Goal: Task Accomplishment & Management: Manage account settings

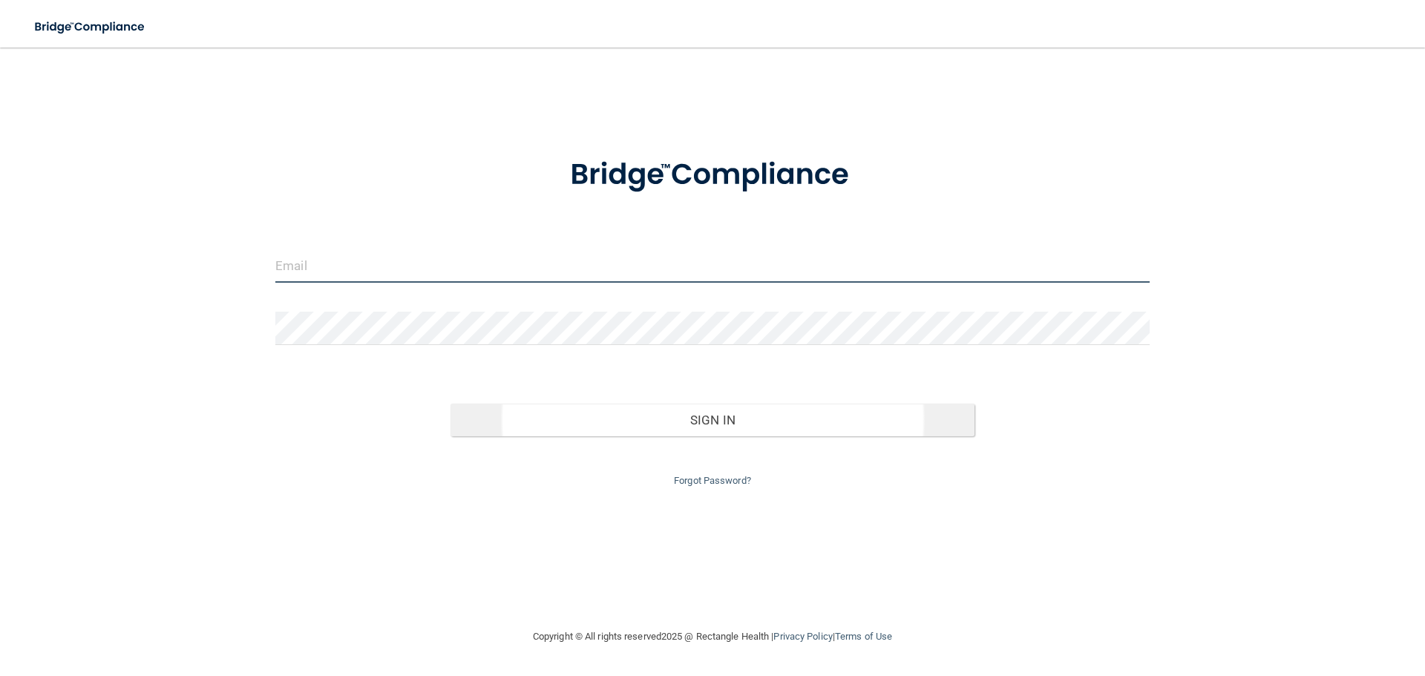
type input "[EMAIL_ADDRESS][DOMAIN_NAME]"
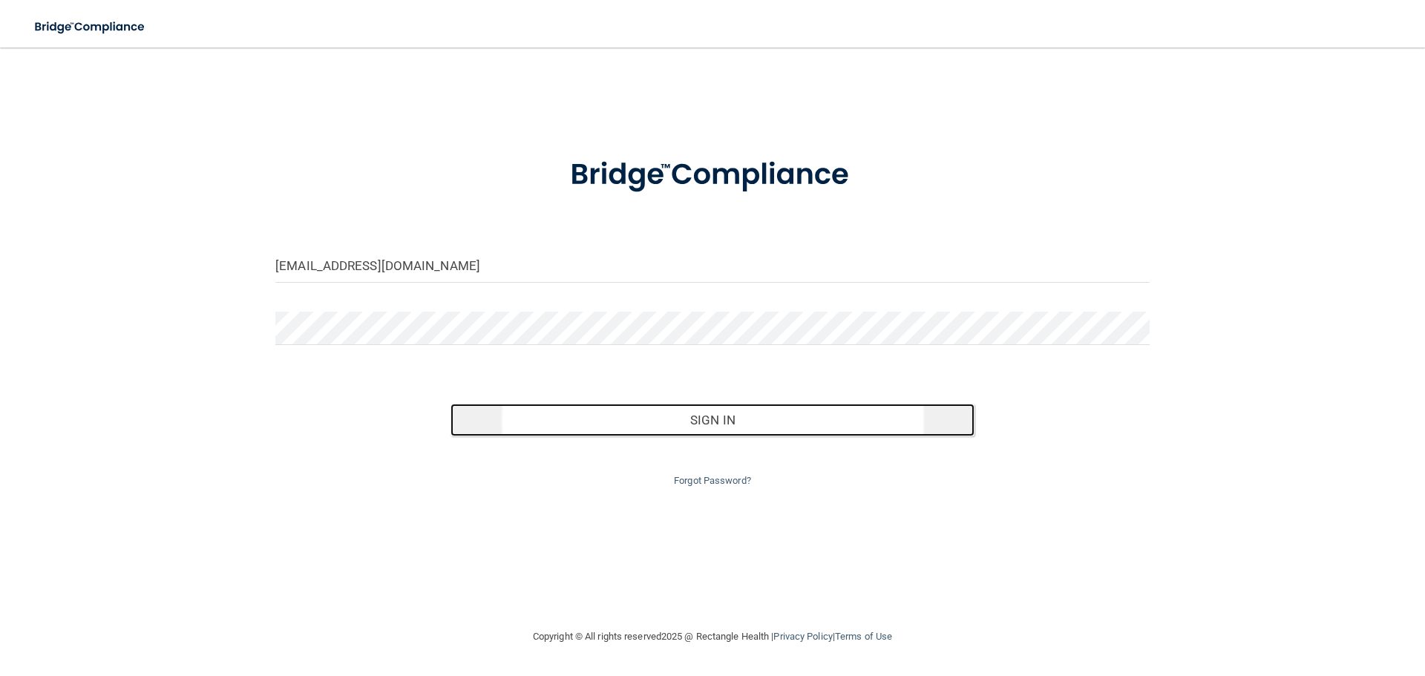
click at [684, 421] on button "Sign In" at bounding box center [712, 420] width 525 height 33
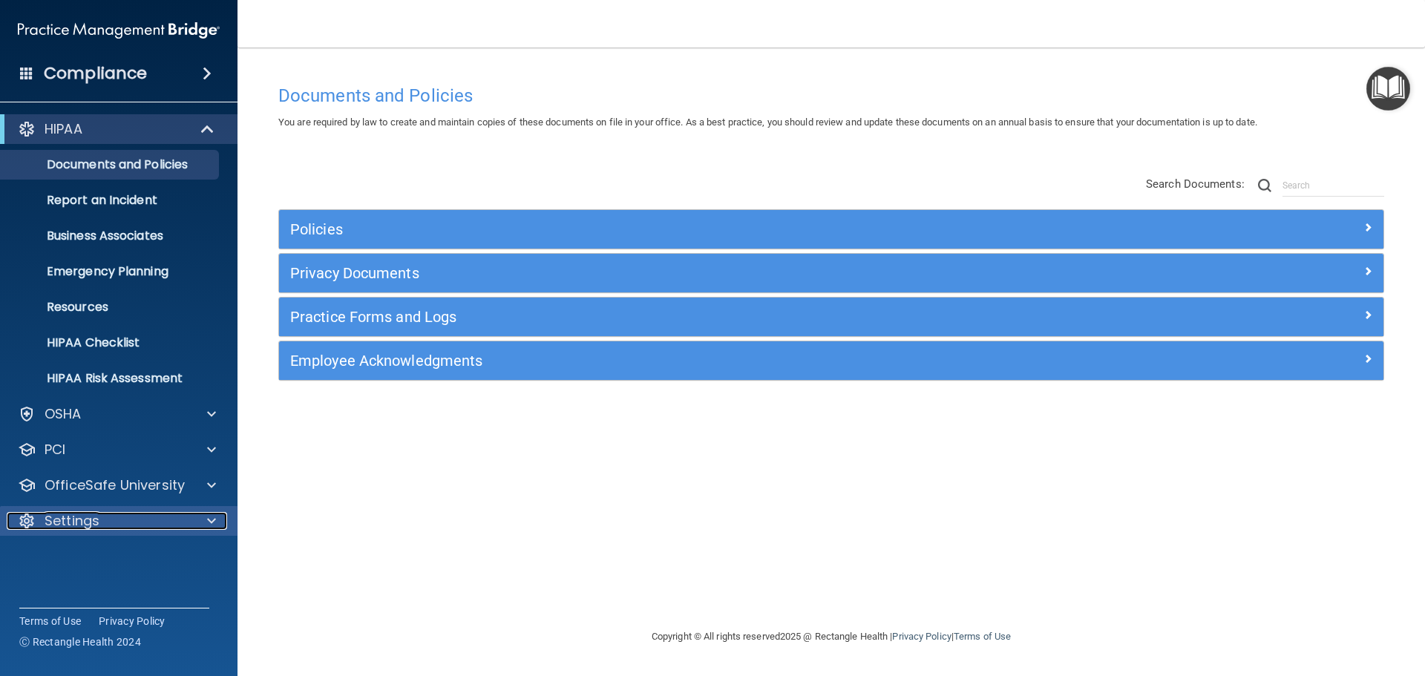
click at [181, 525] on div "Settings" at bounding box center [99, 521] width 184 height 18
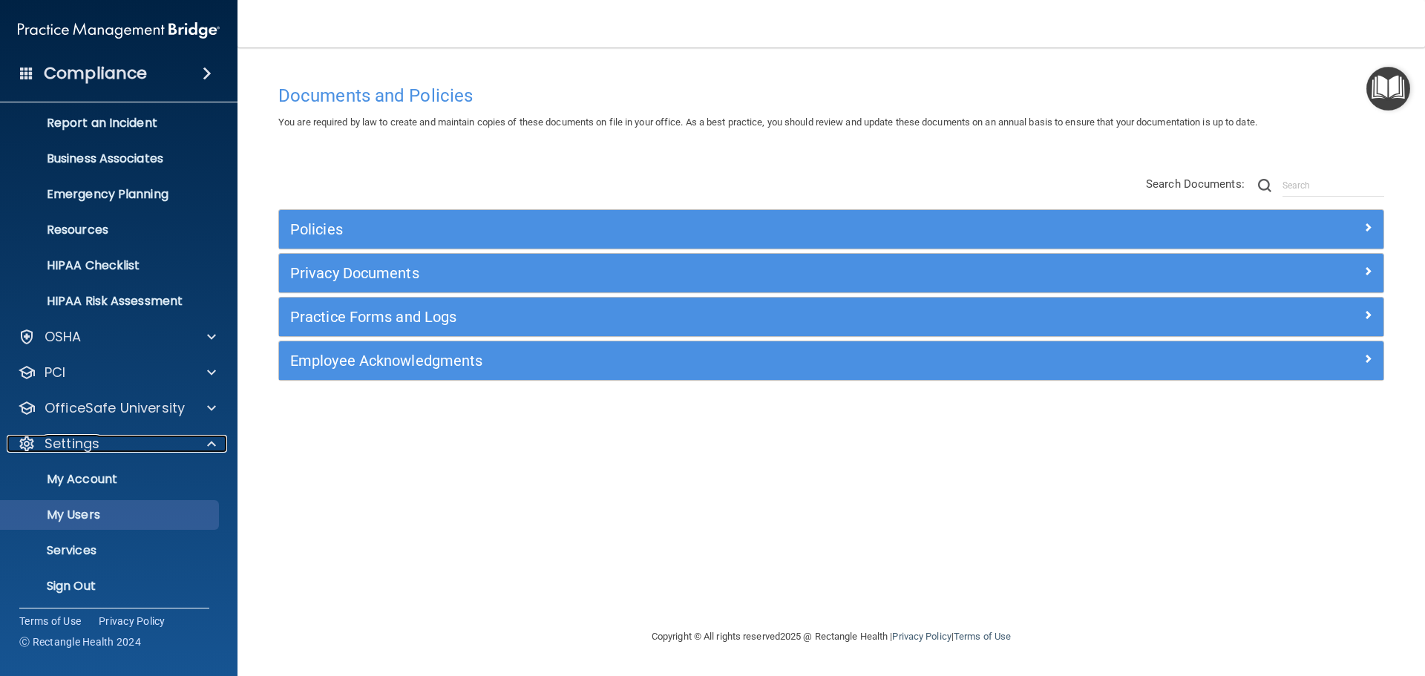
scroll to position [82, 0]
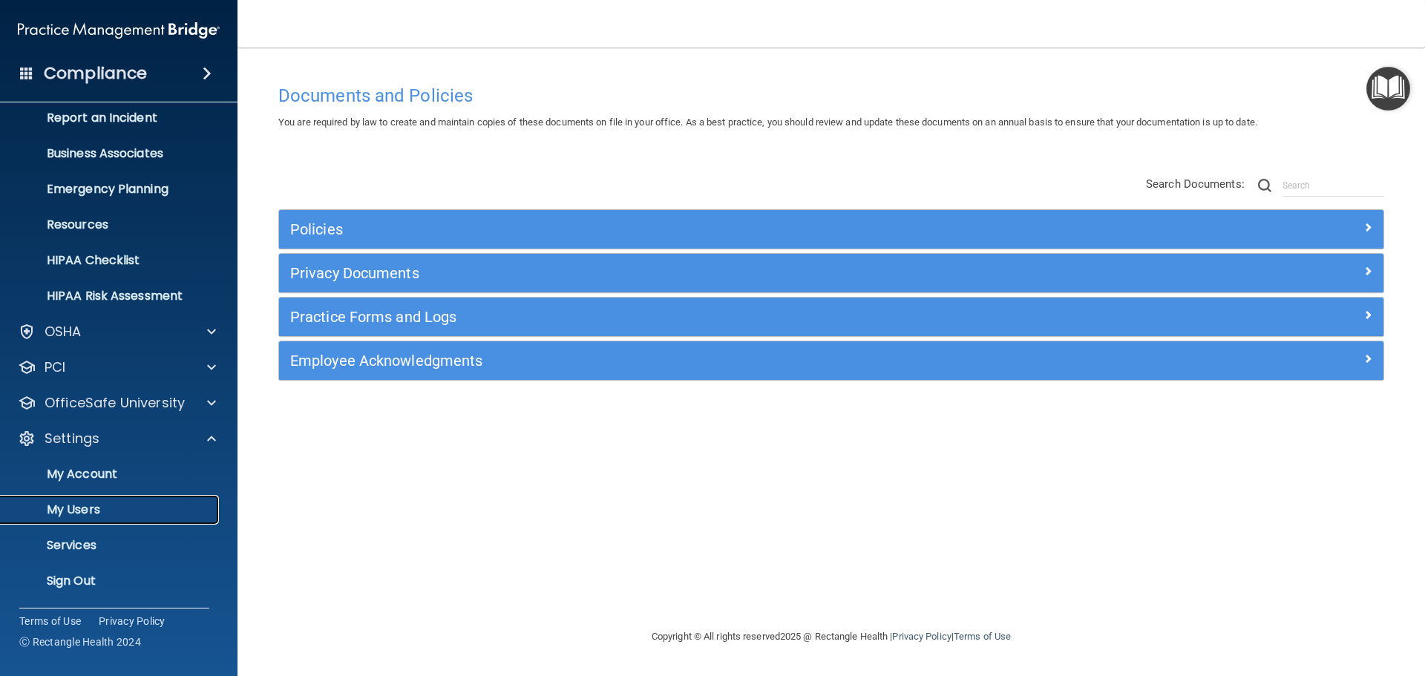
click at [96, 506] on p "My Users" at bounding box center [111, 509] width 203 height 15
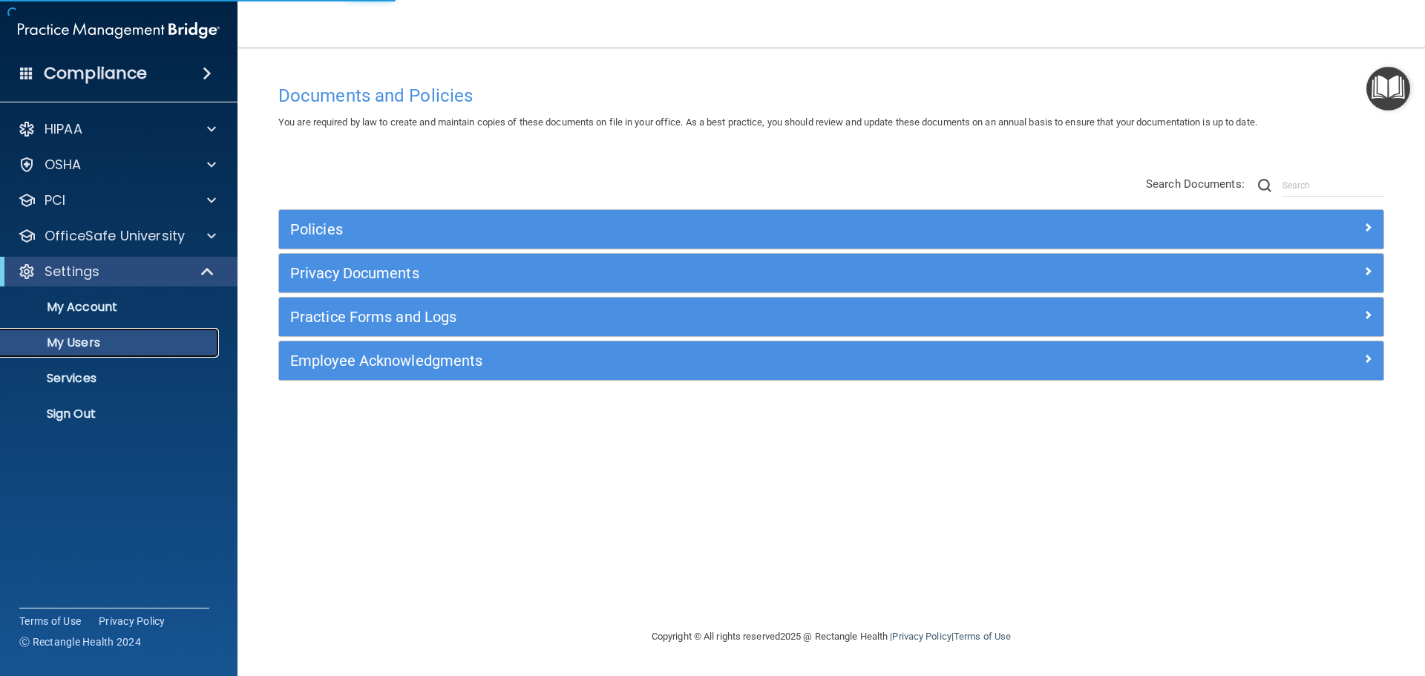
select select "20"
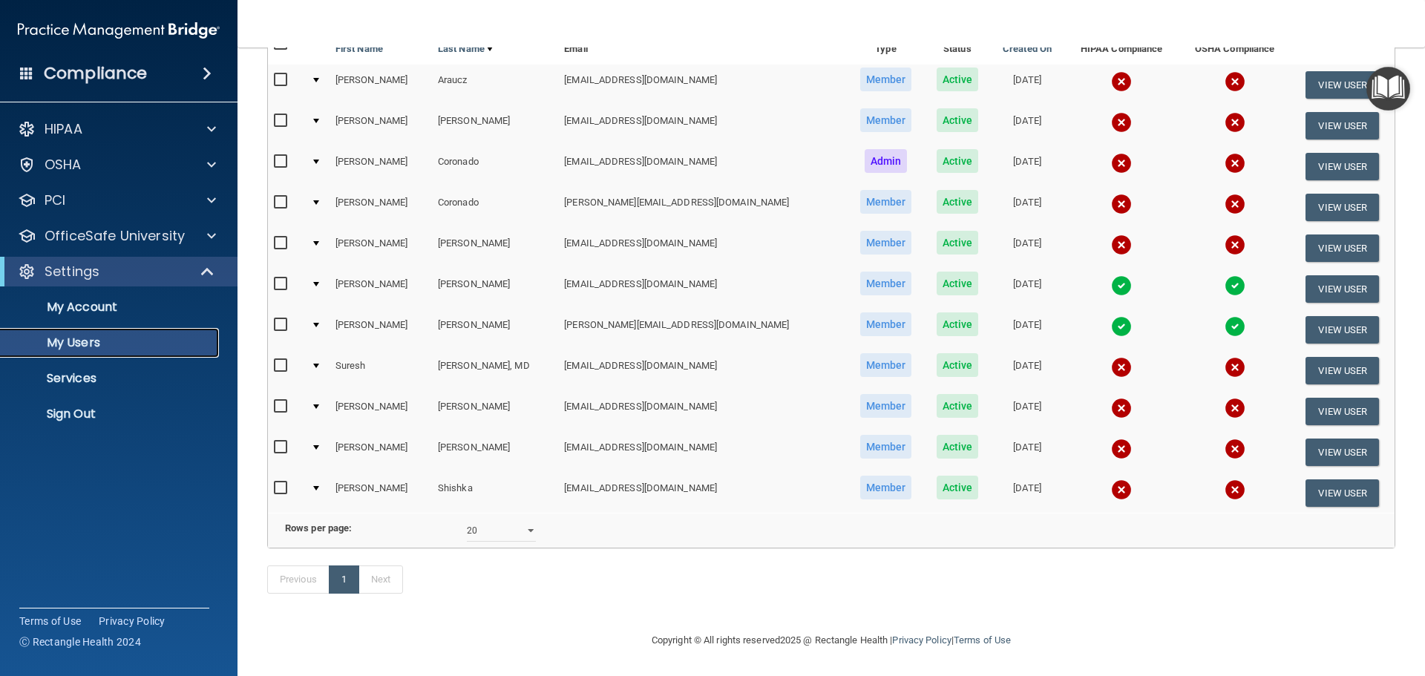
scroll to position [111, 0]
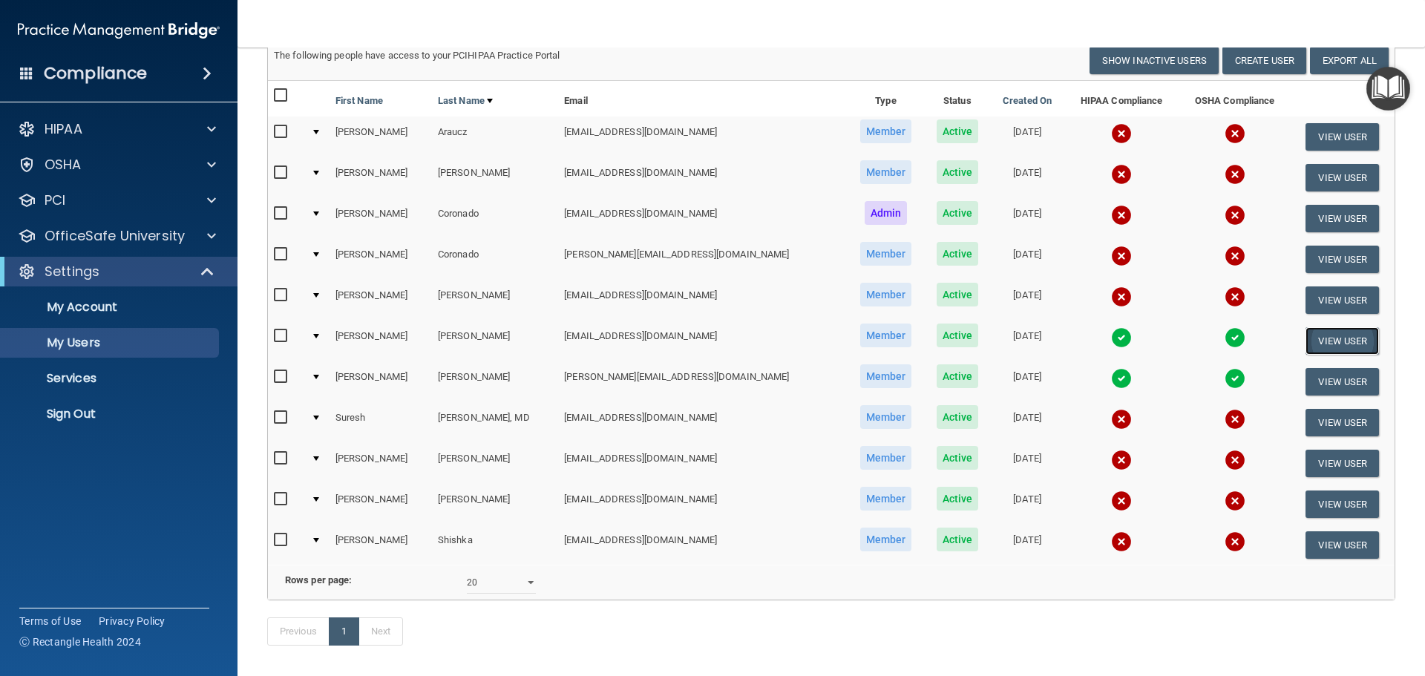
click at [1317, 336] on button "View User" at bounding box center [1341, 340] width 73 height 27
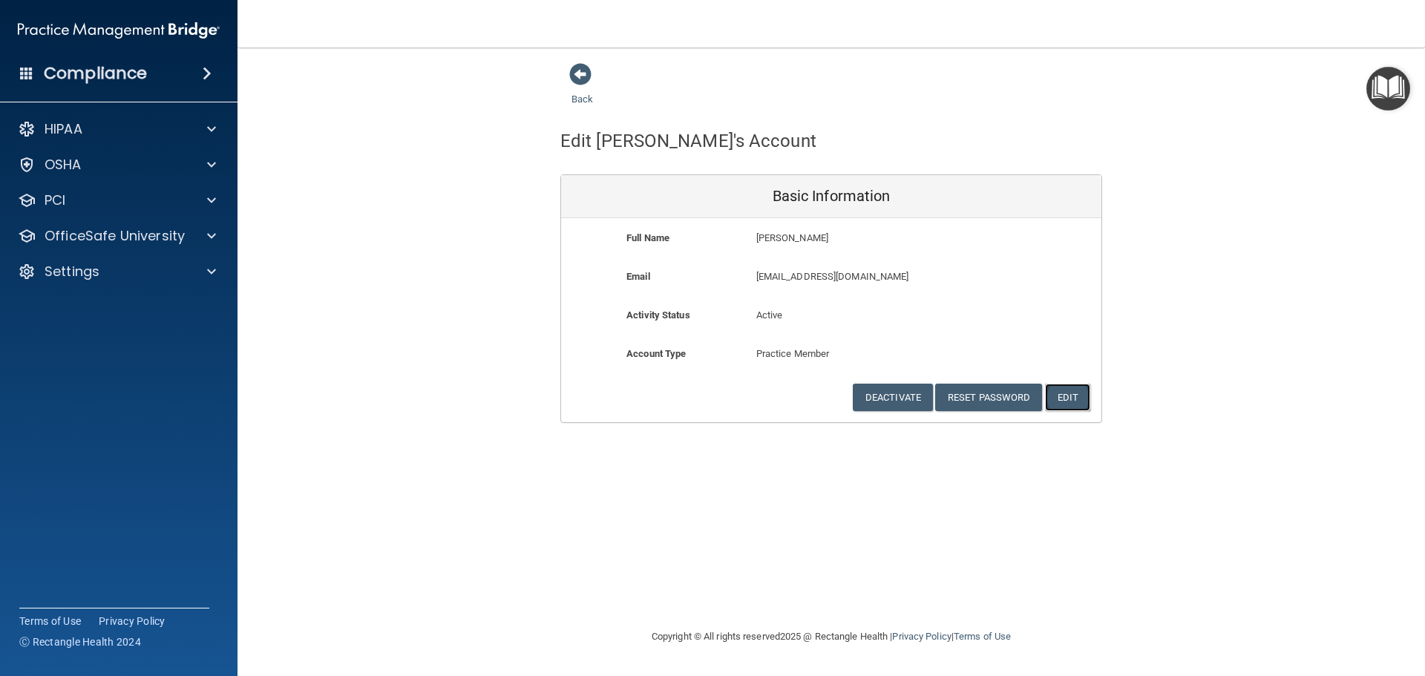
click at [1071, 399] on button "Edit" at bounding box center [1067, 397] width 45 height 27
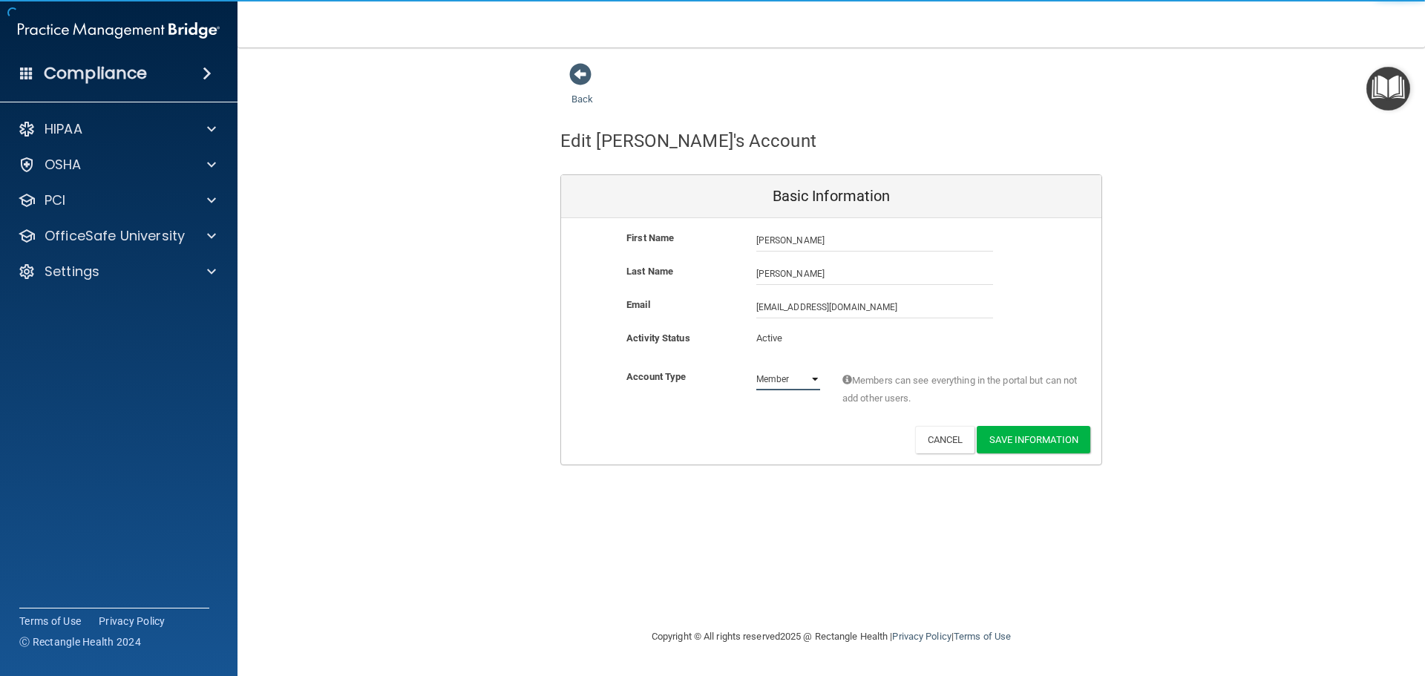
click at [804, 377] on select "Admin Member" at bounding box center [788, 379] width 64 height 22
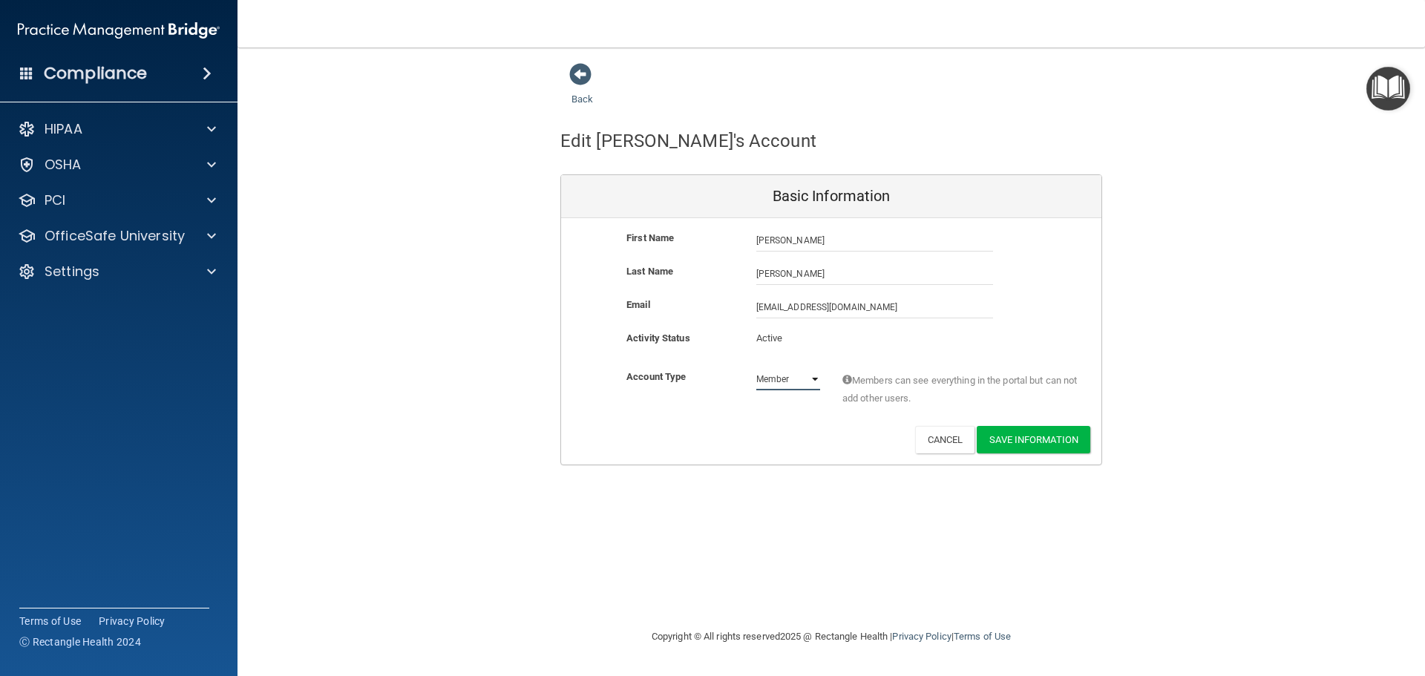
select select "practice_admin"
click at [756, 368] on select "Admin Member" at bounding box center [788, 379] width 64 height 22
click at [1018, 439] on button "Save Information" at bounding box center [1034, 439] width 114 height 27
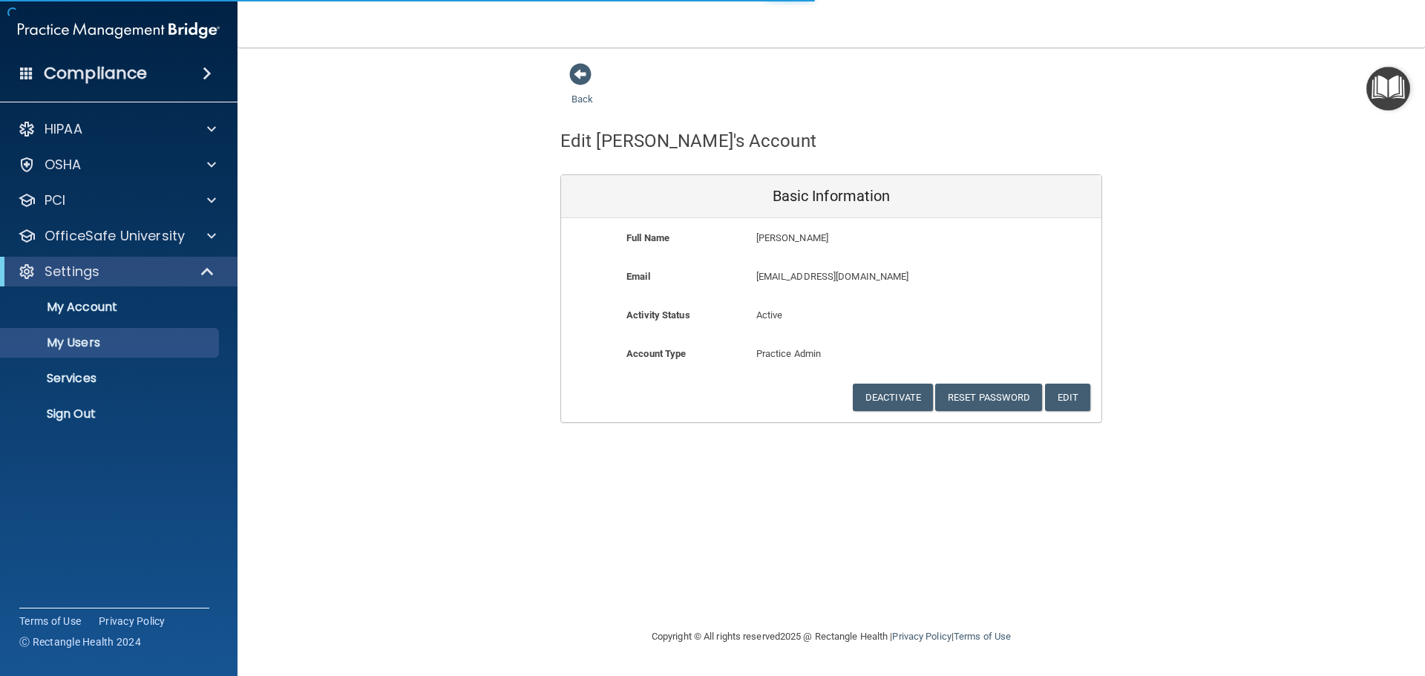
select select "20"
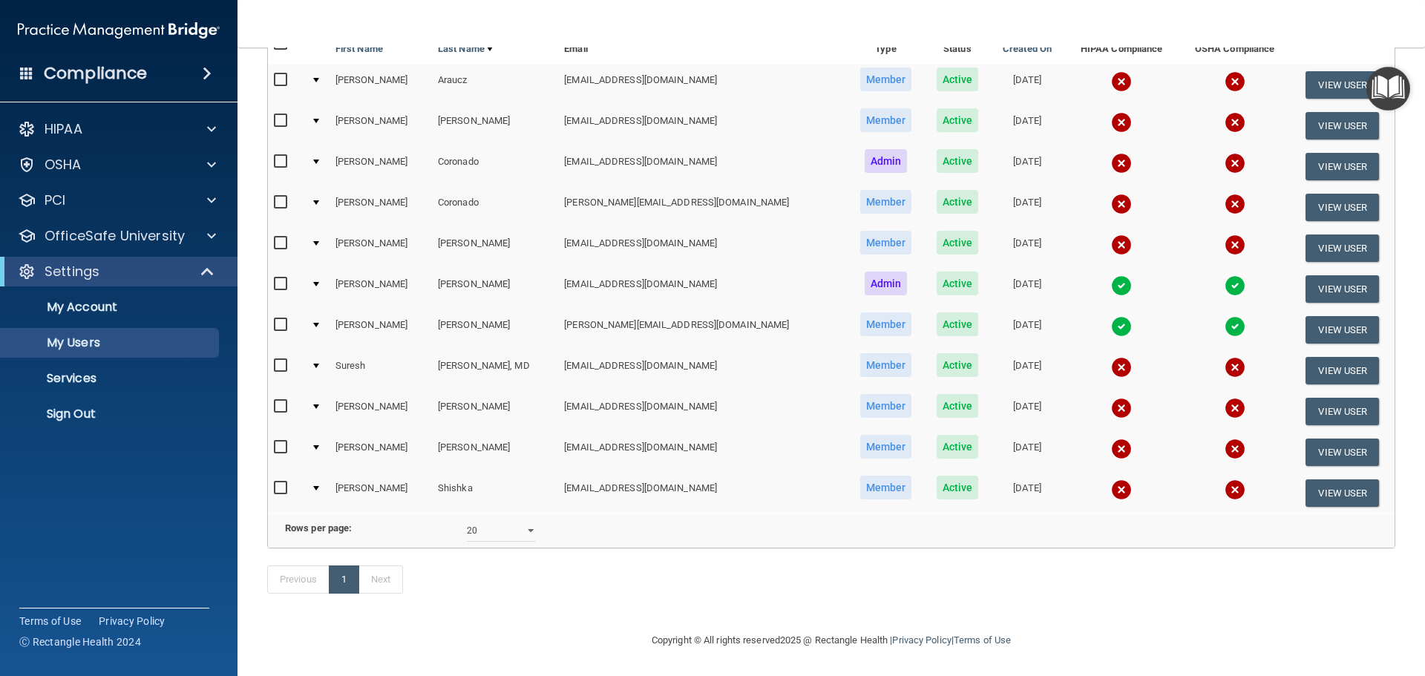
scroll to position [148, 0]
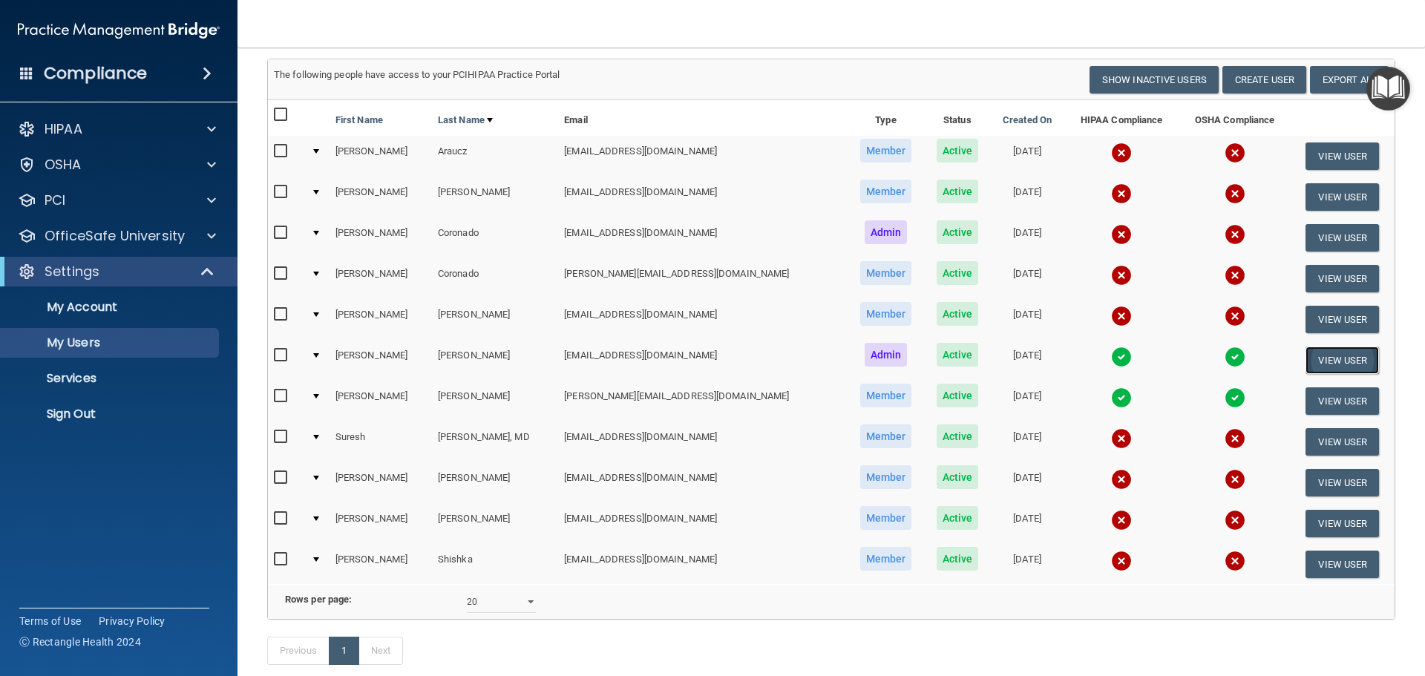
click at [1328, 364] on button "View User" at bounding box center [1341, 360] width 73 height 27
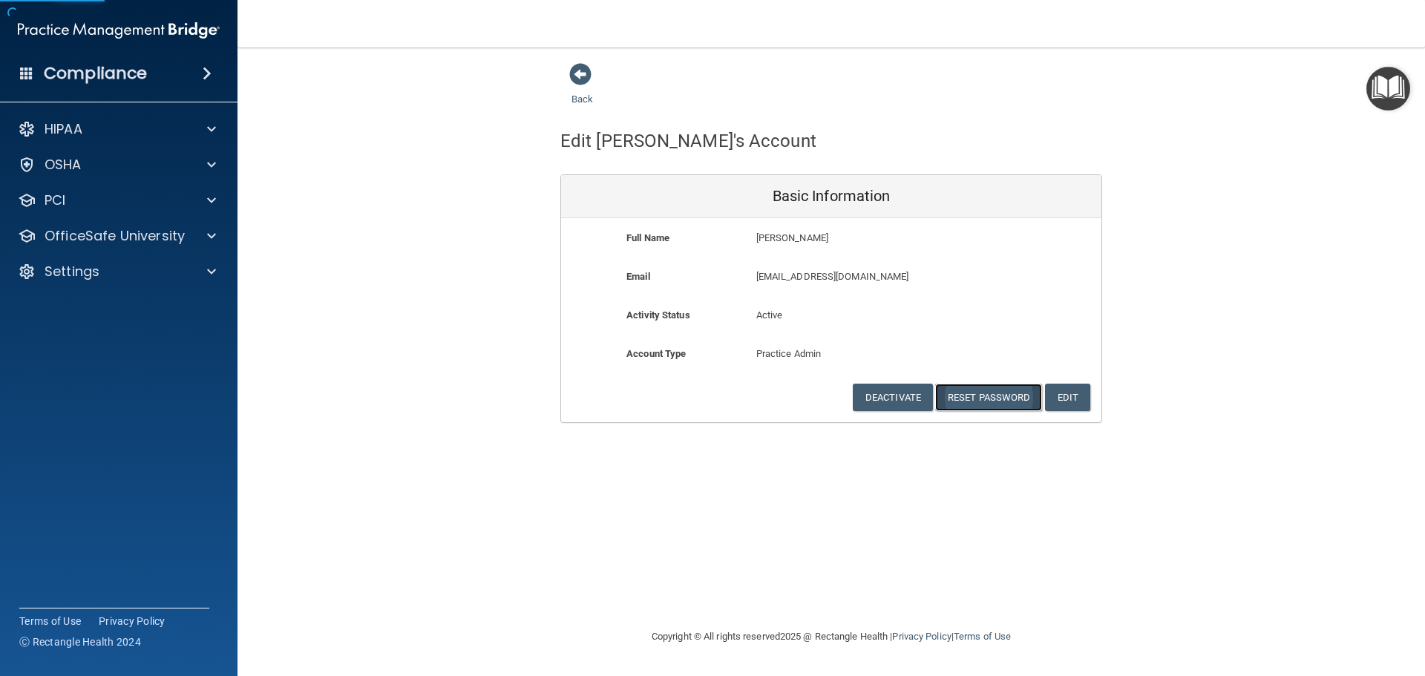
click at [999, 395] on button "Reset Password" at bounding box center [988, 397] width 107 height 27
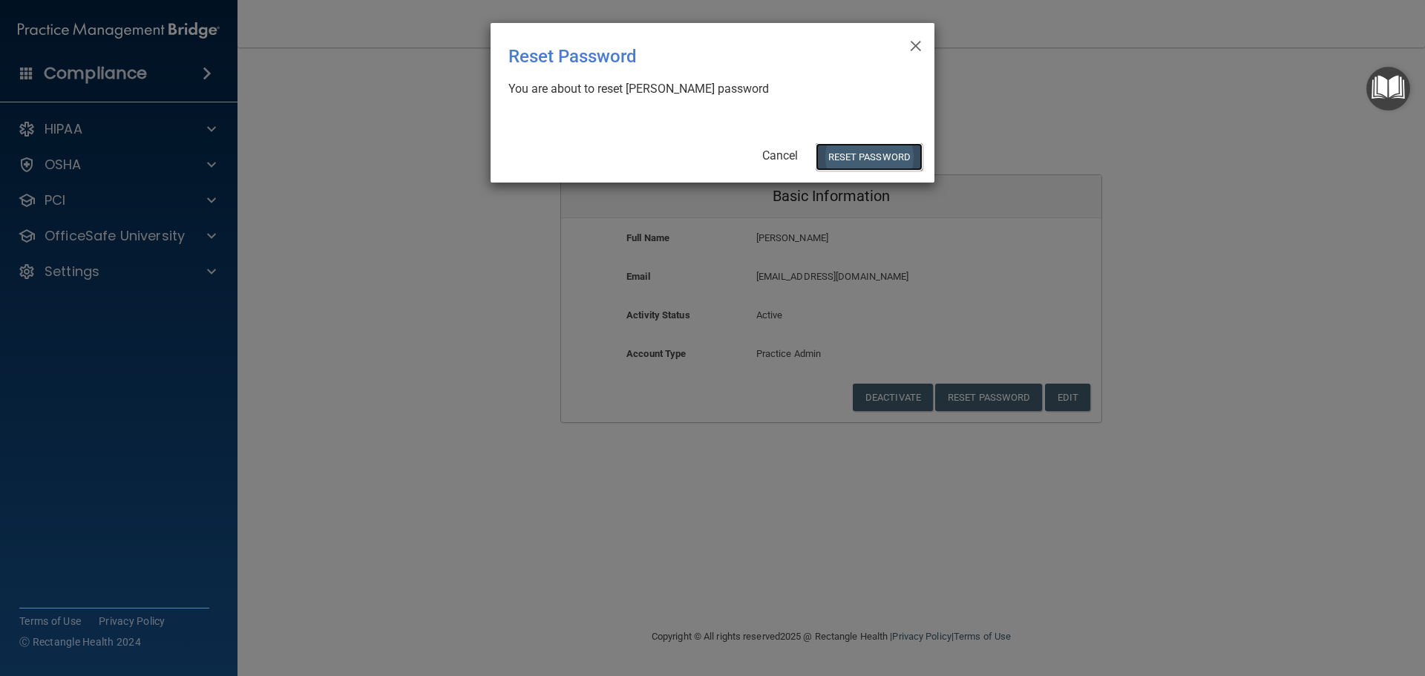
click at [885, 153] on button "Reset Password" at bounding box center [869, 156] width 107 height 27
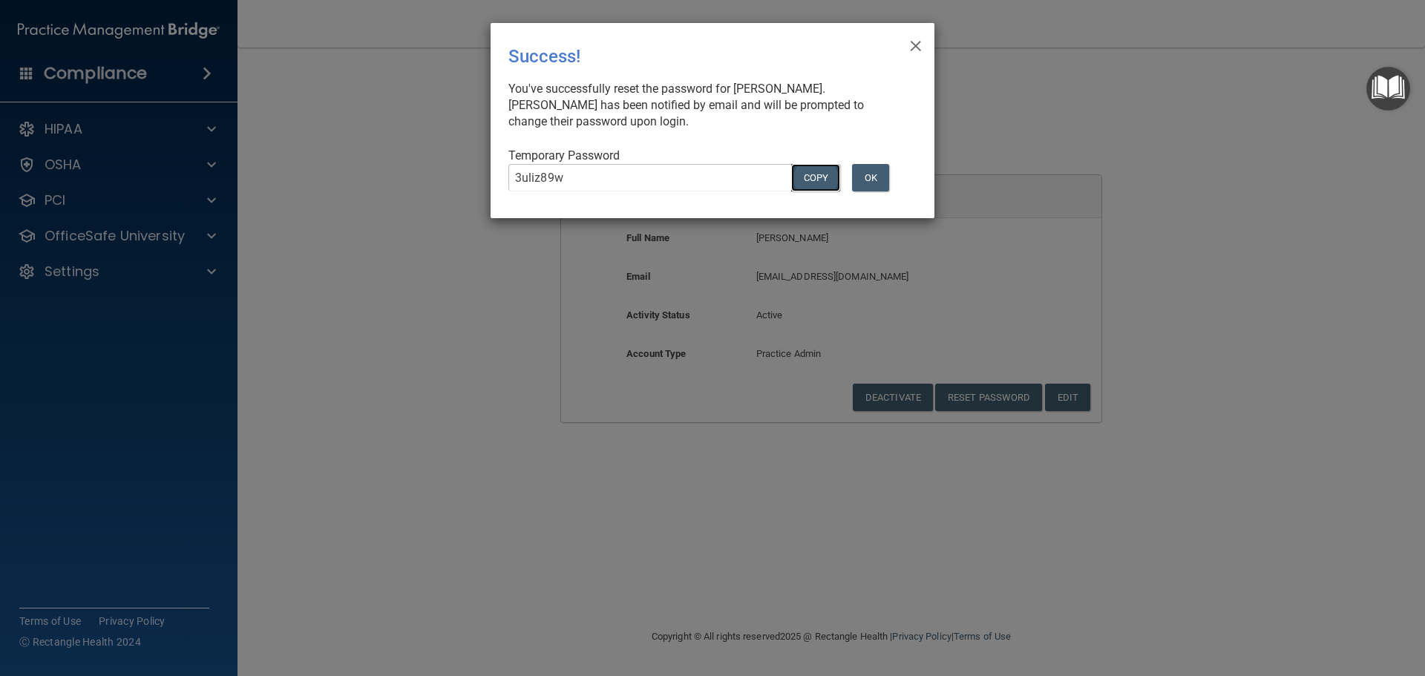
click at [825, 174] on button "COPY" at bounding box center [815, 177] width 49 height 27
click at [910, 47] on span "×" at bounding box center [915, 44] width 13 height 30
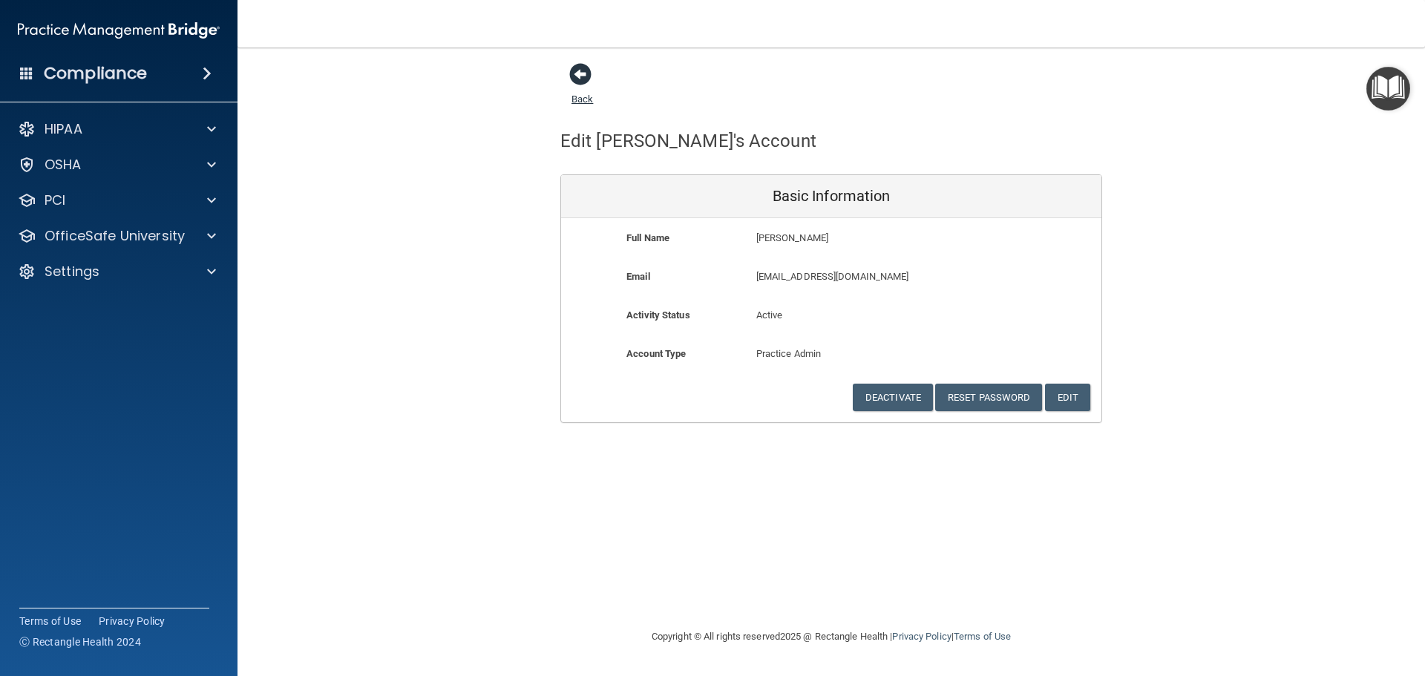
click at [583, 71] on span at bounding box center [580, 74] width 22 height 22
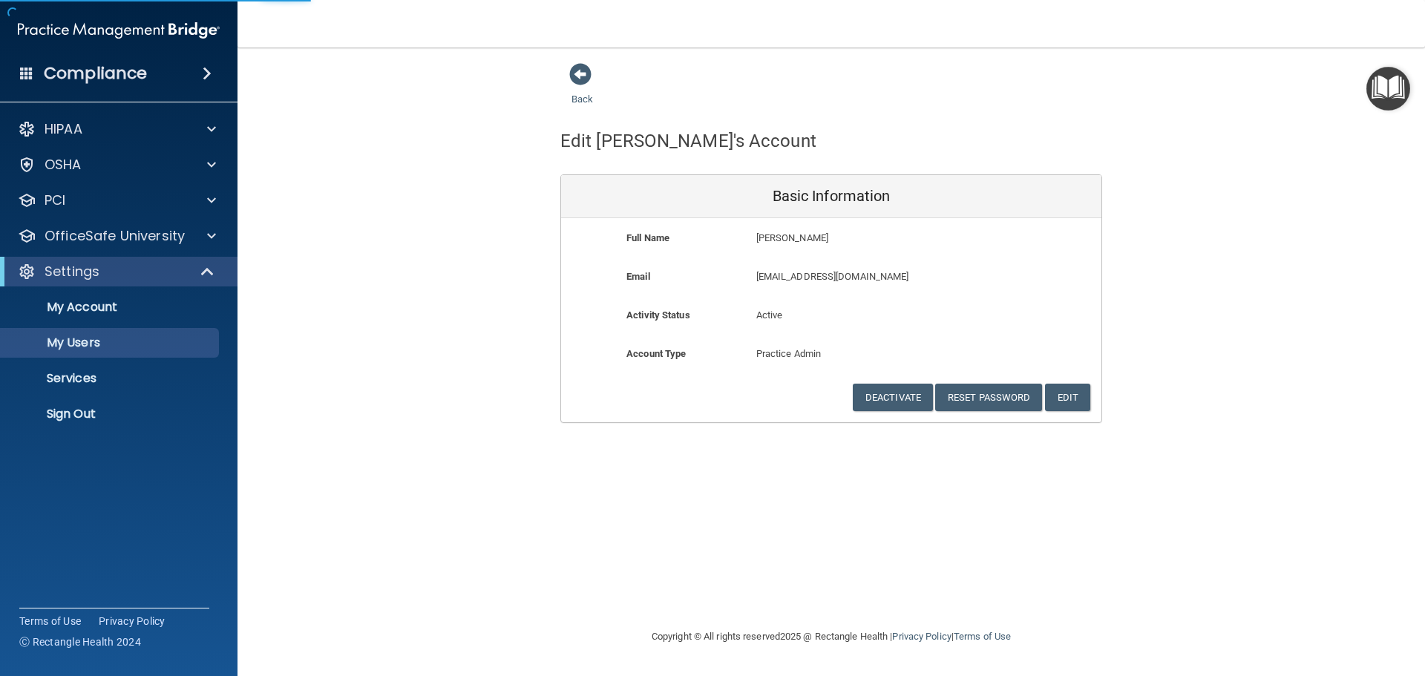
select select "20"
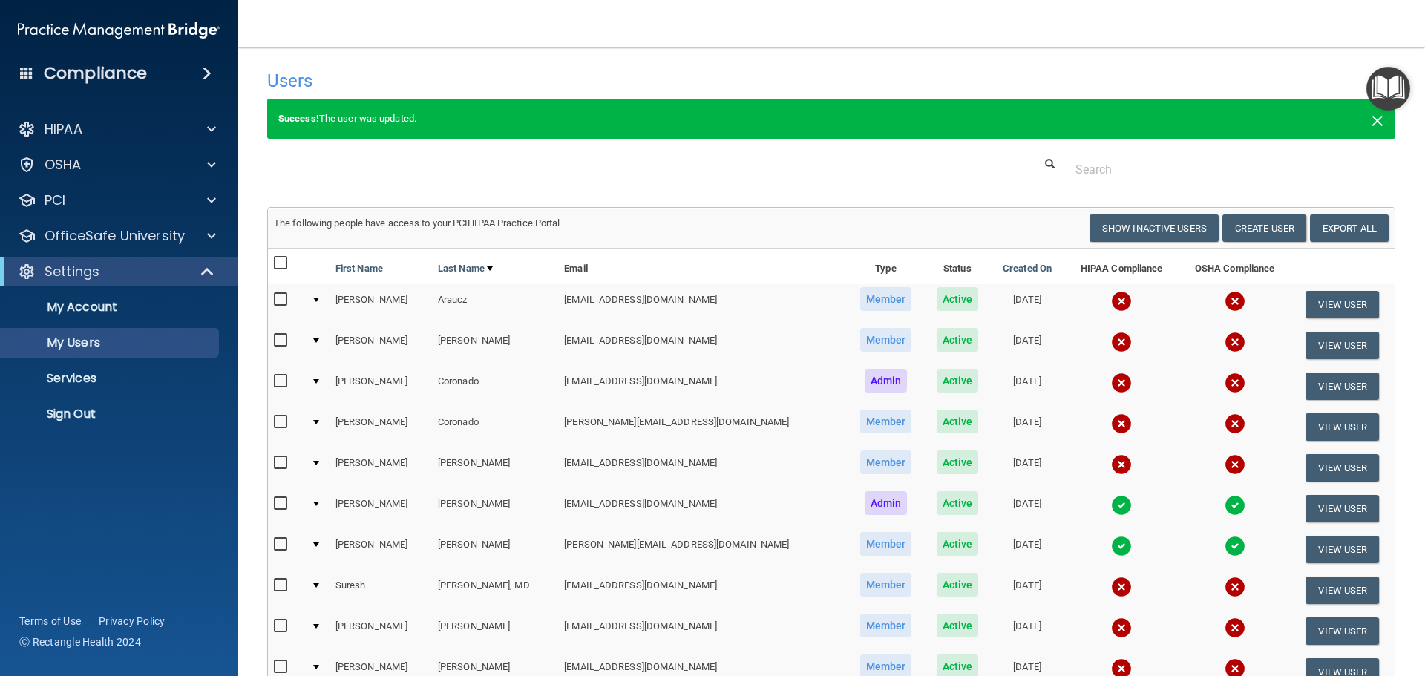
click at [1371, 117] on span "×" at bounding box center [1377, 119] width 13 height 30
select select "20"
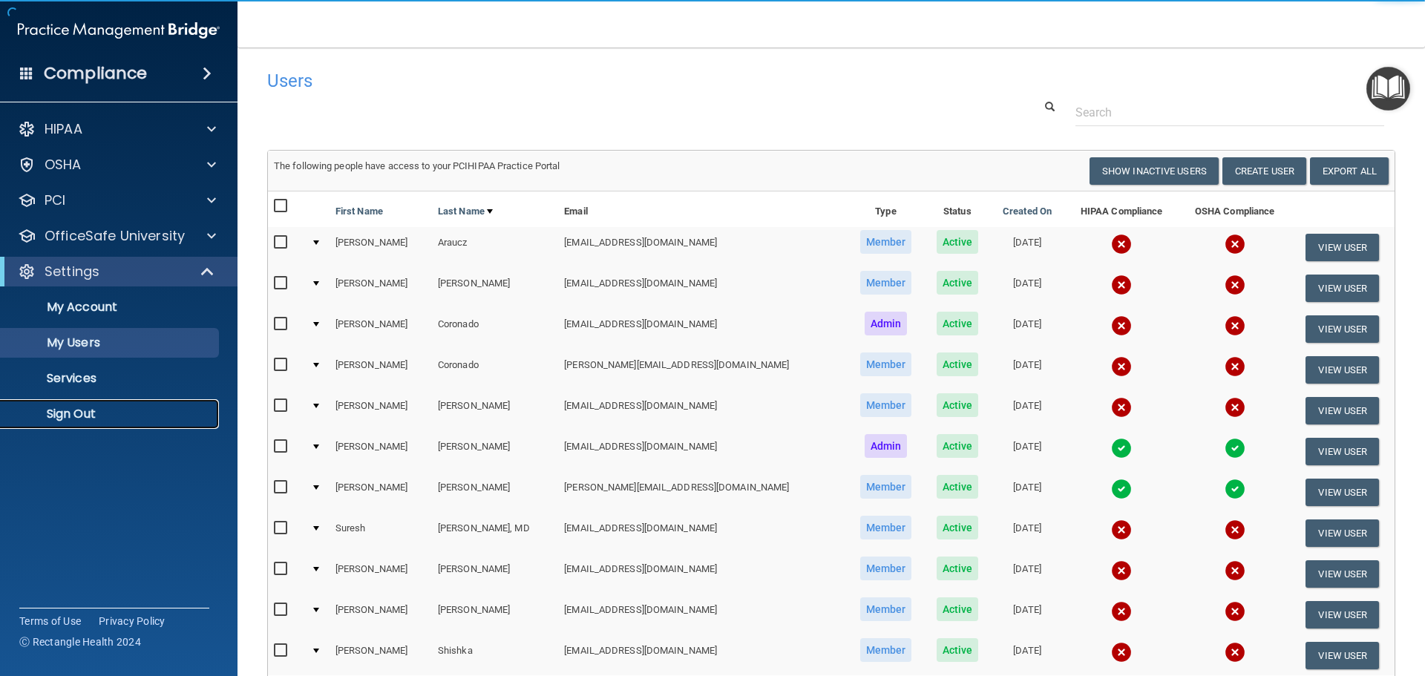
click at [69, 420] on p "Sign Out" at bounding box center [111, 414] width 203 height 15
